Goal: Information Seeking & Learning: Learn about a topic

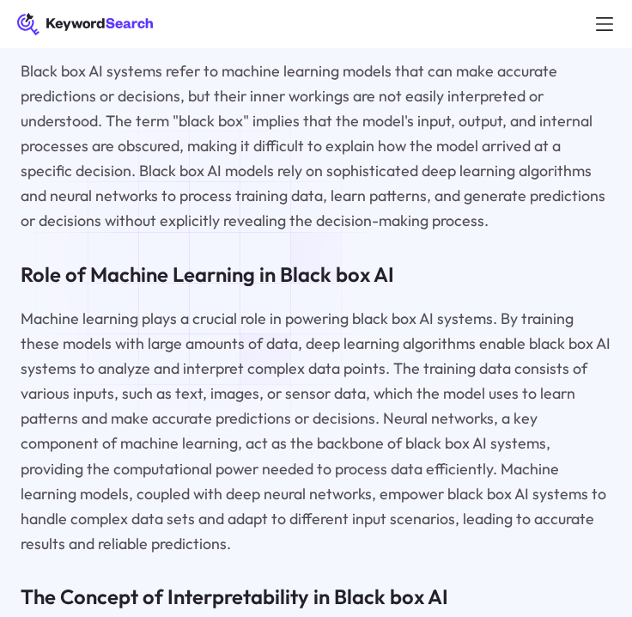
click at [162, 349] on p "Machine learning plays a crucial role in powering black box AI systems. By trai…" at bounding box center [316, 430] width 591 height 249
